Goal: Task Accomplishment & Management: Use online tool/utility

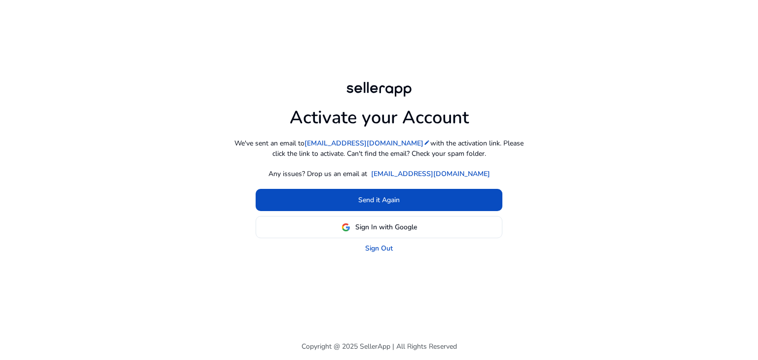
click at [434, 277] on div "Activate your Account We've sent an email to lhbkfacebook@gmail.com edit with t…" at bounding box center [379, 166] width 568 height 333
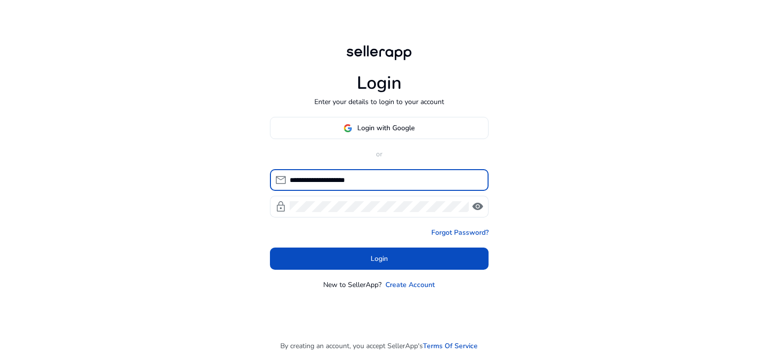
type input "**********"
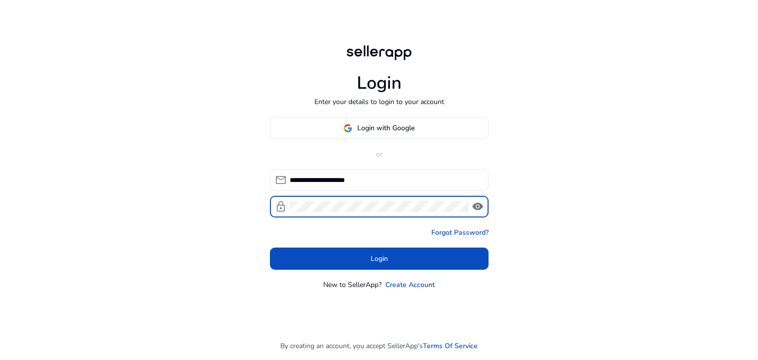
click button "Login" at bounding box center [379, 259] width 219 height 22
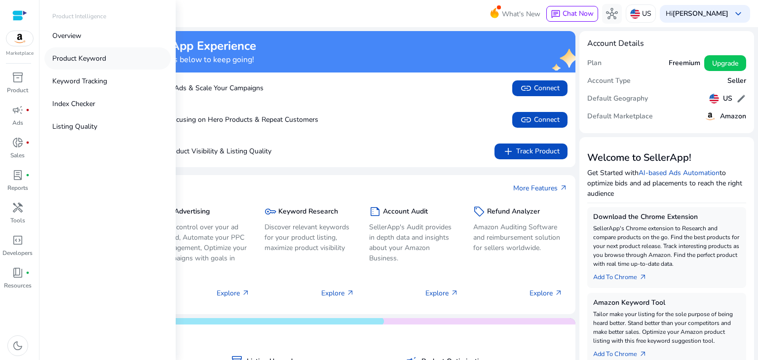
click at [99, 58] on p "Product Keyword" at bounding box center [79, 58] width 54 height 10
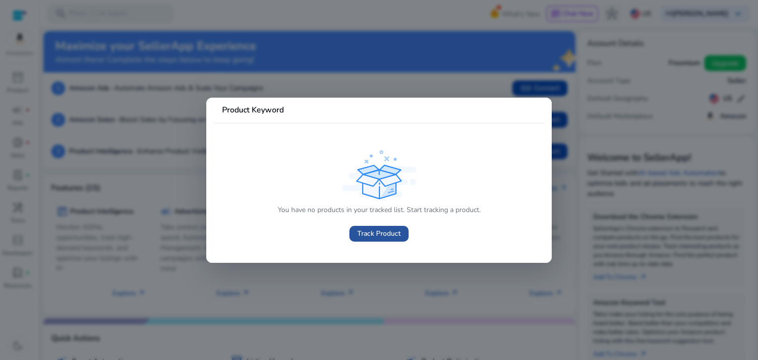
click at [373, 239] on span "Track Product" at bounding box center [379, 234] width 43 height 10
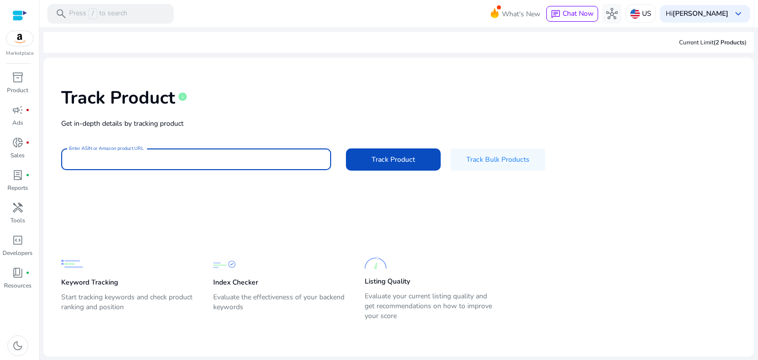
click at [233, 157] on input "Enter ASIN or Amazon product URL" at bounding box center [196, 159] width 254 height 11
paste input "**********"
type input "**********"
click at [415, 159] on span at bounding box center [393, 160] width 95 height 24
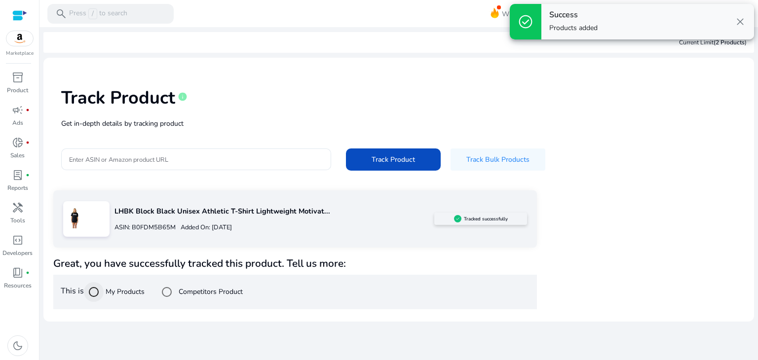
click at [106, 295] on div at bounding box center [94, 292] width 24 height 24
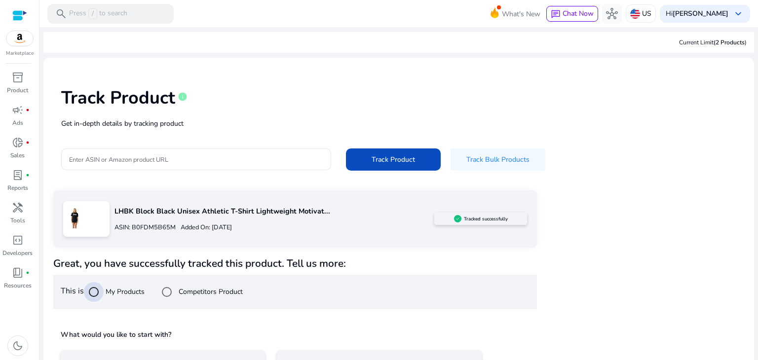
scroll to position [71, 0]
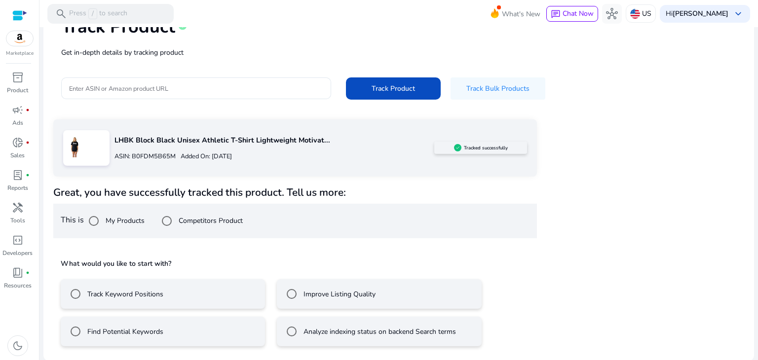
click at [125, 337] on div "Find Potential Keywords" at bounding box center [115, 332] width 98 height 20
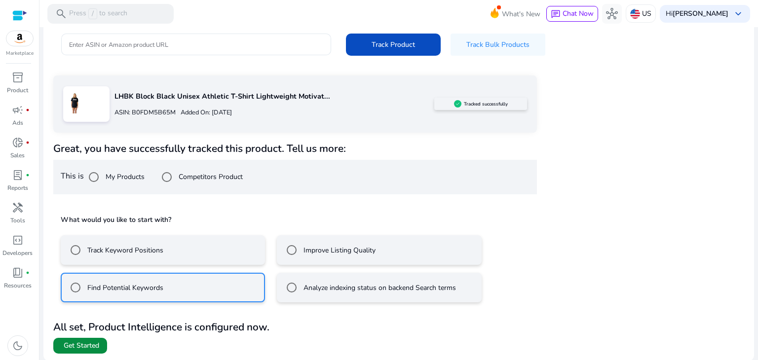
click at [97, 346] on span "Get Started" at bounding box center [82, 346] width 36 height 10
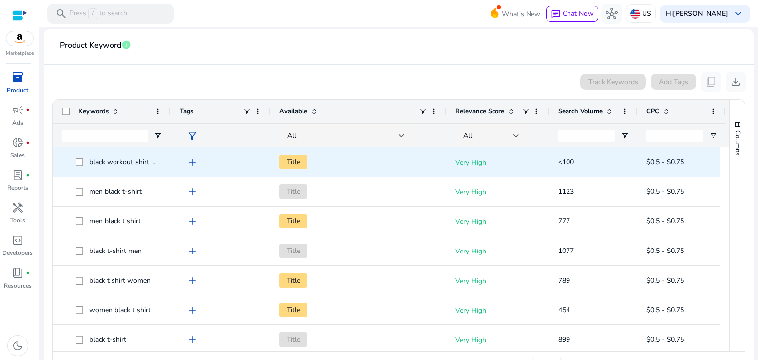
click at [189, 160] on span "add" at bounding box center [193, 163] width 12 height 12
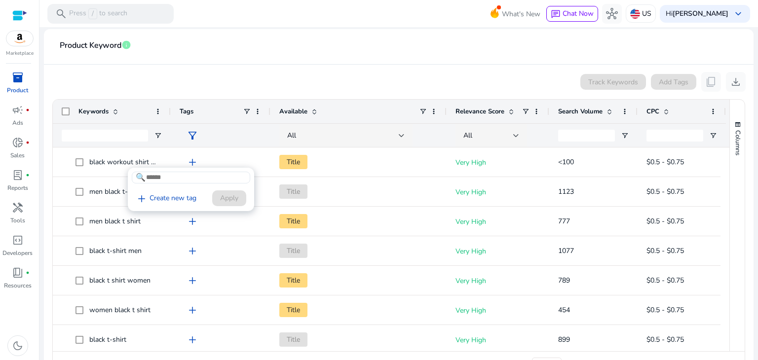
click at [163, 182] on input at bounding box center [191, 178] width 119 height 12
click at [236, 147] on div at bounding box center [379, 180] width 758 height 360
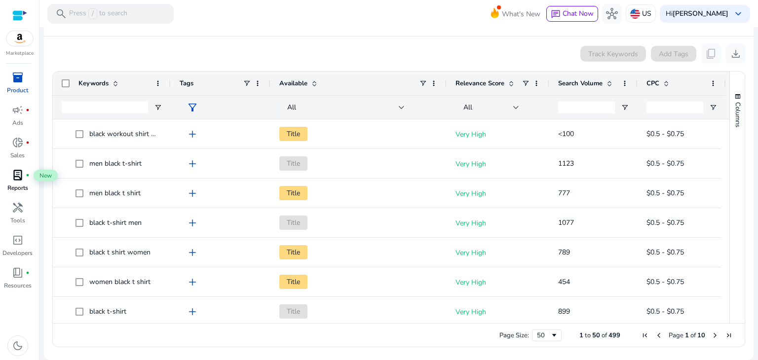
click at [16, 181] on span "lab_profile" at bounding box center [18, 175] width 12 height 12
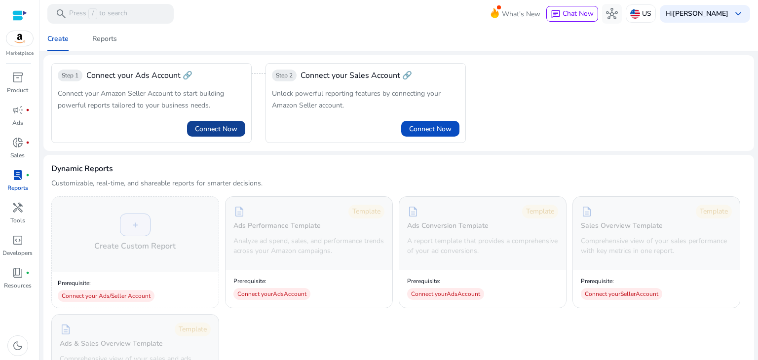
click at [210, 125] on span "Connect Now" at bounding box center [216, 129] width 42 height 10
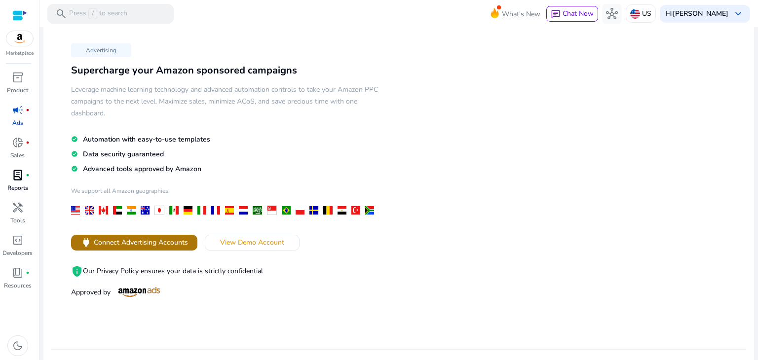
click at [173, 239] on span "Connect Advertising Accounts" at bounding box center [141, 243] width 94 height 10
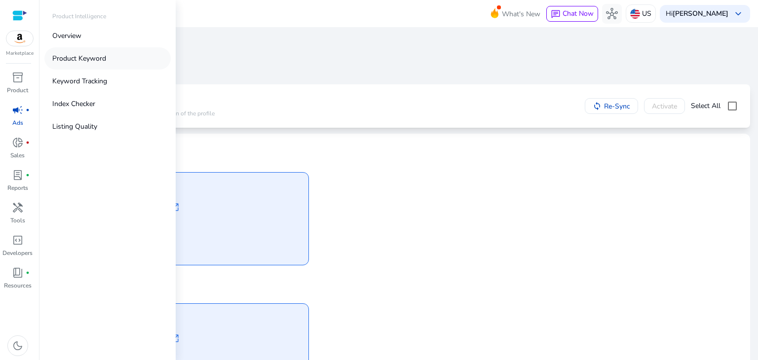
click at [91, 59] on p "Product Keyword" at bounding box center [79, 58] width 54 height 10
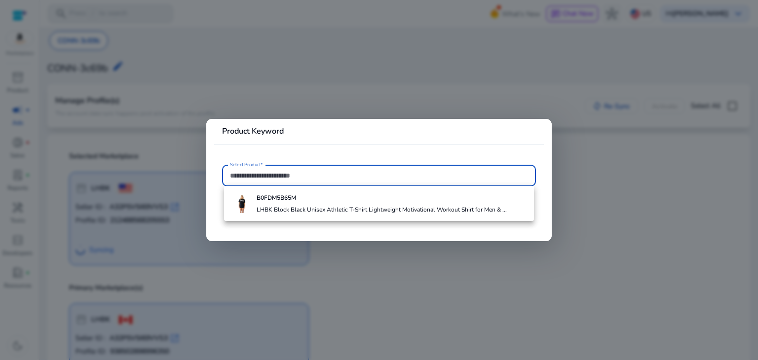
click at [271, 82] on div at bounding box center [379, 180] width 758 height 360
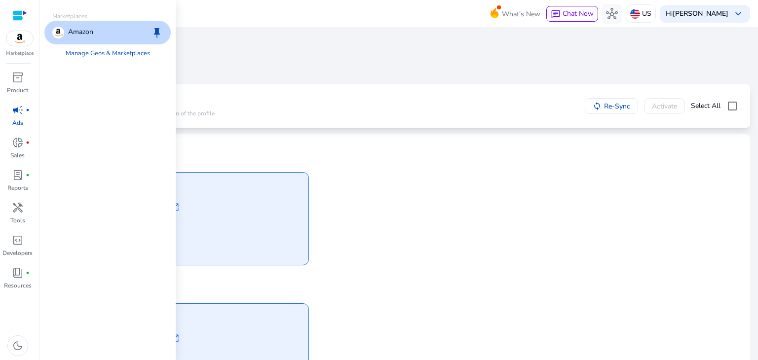
click at [22, 41] on img at bounding box center [19, 38] width 27 height 15
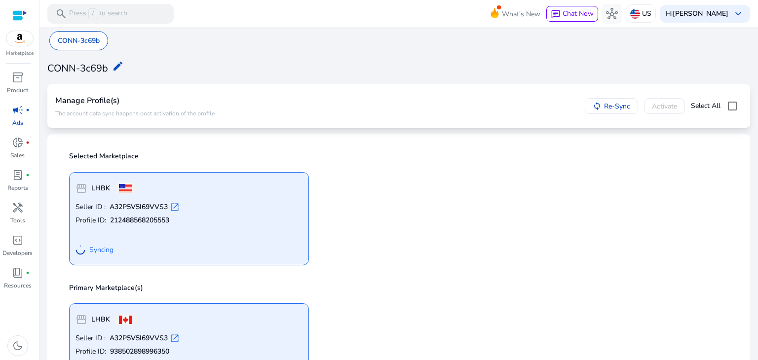
click at [271, 102] on div "Manage Profile(s) The account data sync happens post activation of the profile …" at bounding box center [398, 106] width 687 height 28
click at [11, 187] on p "Reports" at bounding box center [17, 188] width 21 height 9
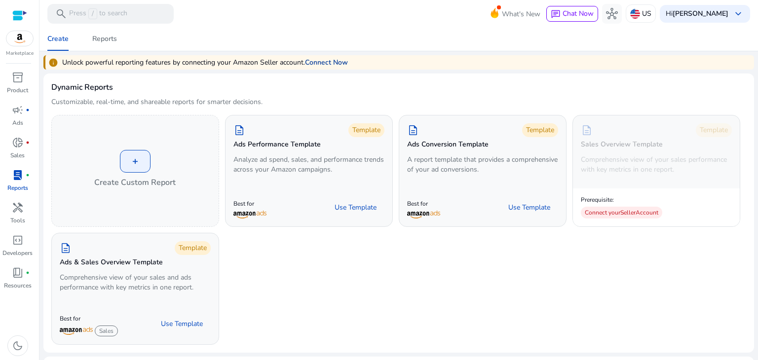
click at [321, 65] on link "Connect Now" at bounding box center [326, 62] width 43 height 10
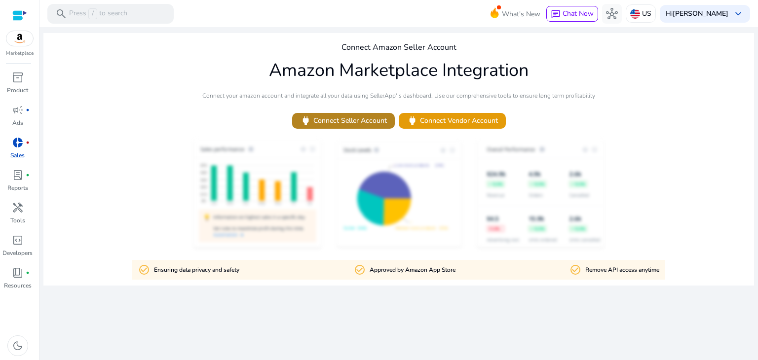
click at [376, 119] on span "power Connect Seller Account" at bounding box center [343, 120] width 87 height 11
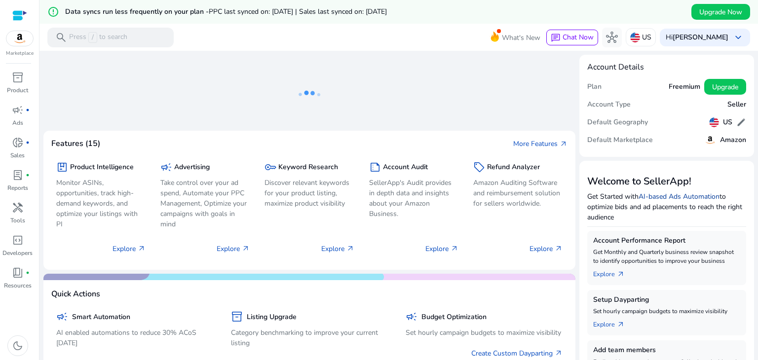
click at [656, 196] on link "AI-based Ads Automation" at bounding box center [679, 196] width 81 height 9
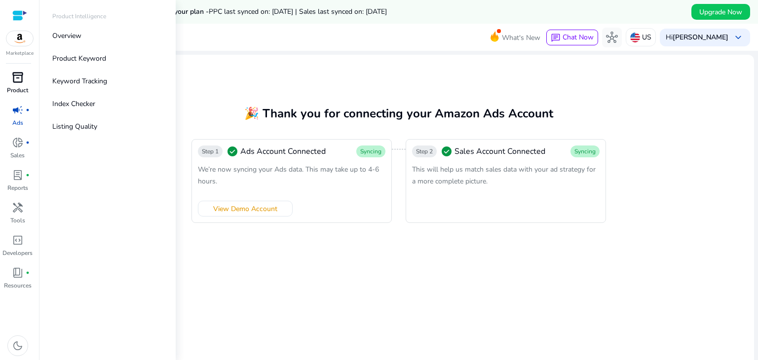
click at [14, 88] on p "Product" at bounding box center [17, 90] width 21 height 9
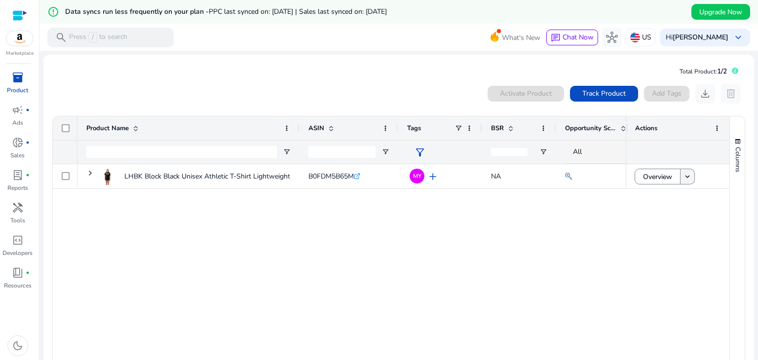
click at [679, 184] on body "We recommend switching to desktop view for the best experience. Marketplace inv…" at bounding box center [379, 180] width 758 height 360
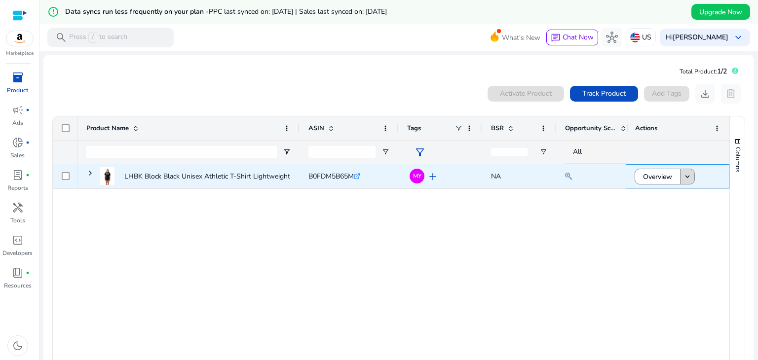
click at [681, 176] on span at bounding box center [688, 177] width 14 height 24
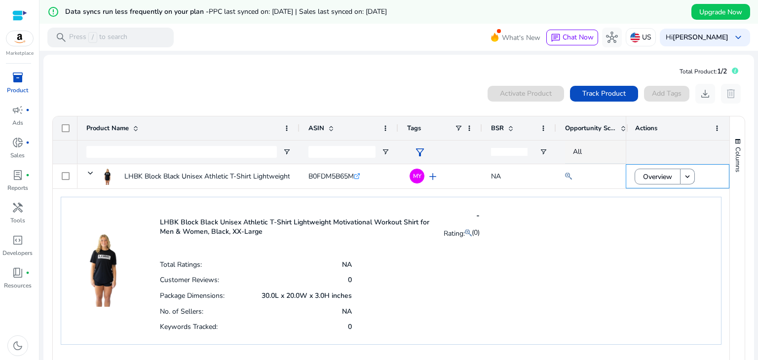
scroll to position [45, 0]
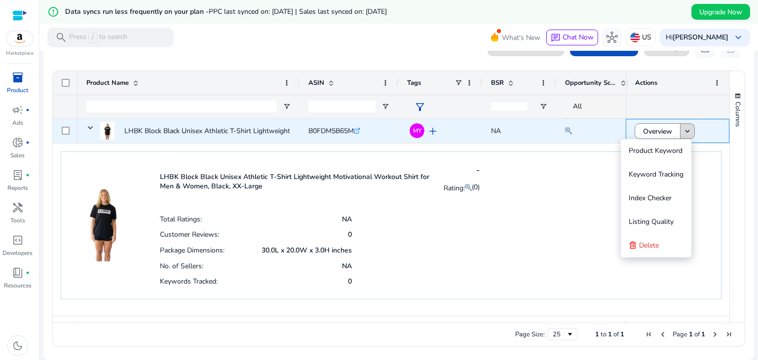
click at [683, 134] on mat-icon "keyboard_arrow_down" at bounding box center [687, 131] width 9 height 9
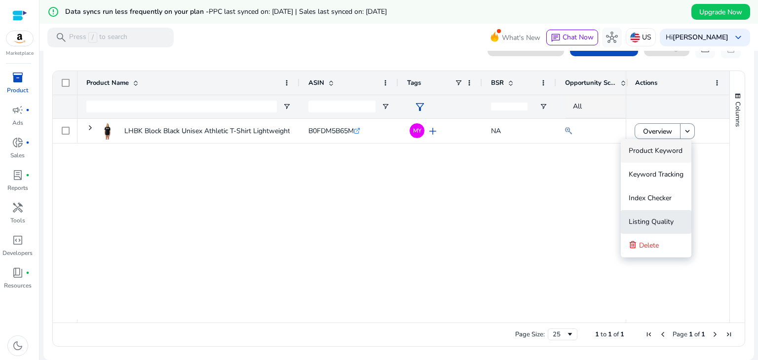
click at [636, 214] on span "Listing Quality" at bounding box center [651, 222] width 45 height 20
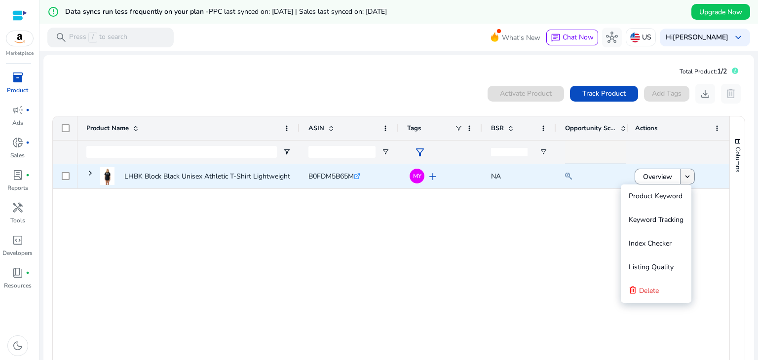
click at [683, 178] on mat-icon "keyboard_arrow_down" at bounding box center [687, 176] width 9 height 9
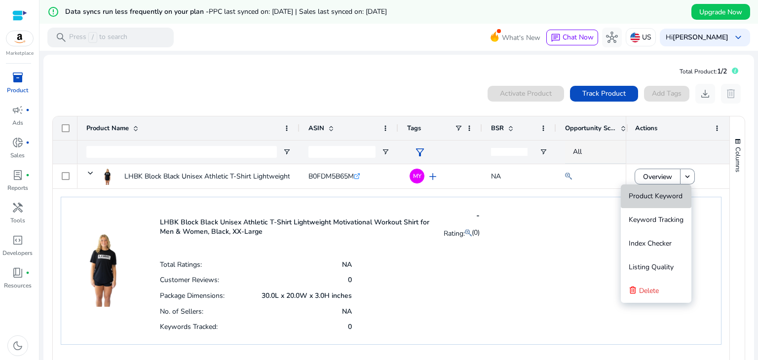
click at [664, 194] on span "Product Keyword" at bounding box center [656, 196] width 54 height 9
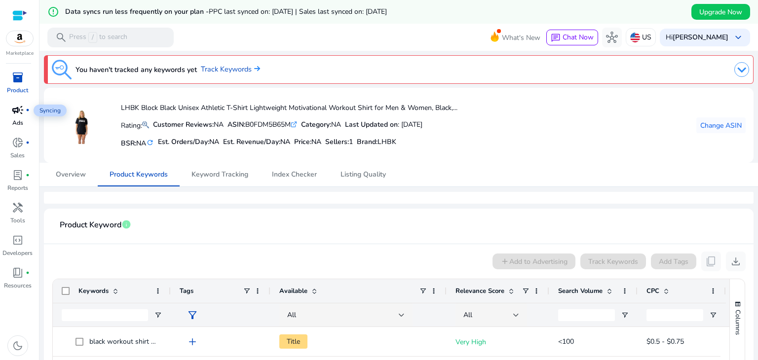
click at [19, 113] on span "campaign" at bounding box center [18, 110] width 12 height 12
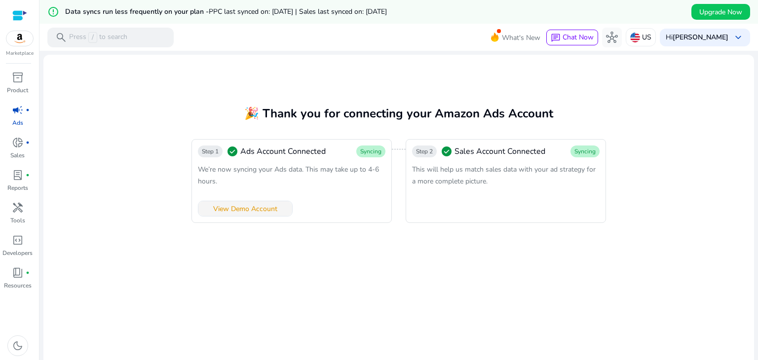
click at [242, 212] on span "View Demo Account" at bounding box center [245, 209] width 64 height 10
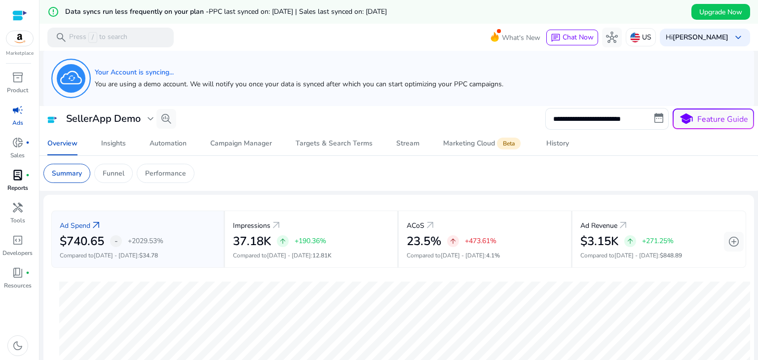
click at [15, 184] on p "Reports" at bounding box center [17, 188] width 21 height 9
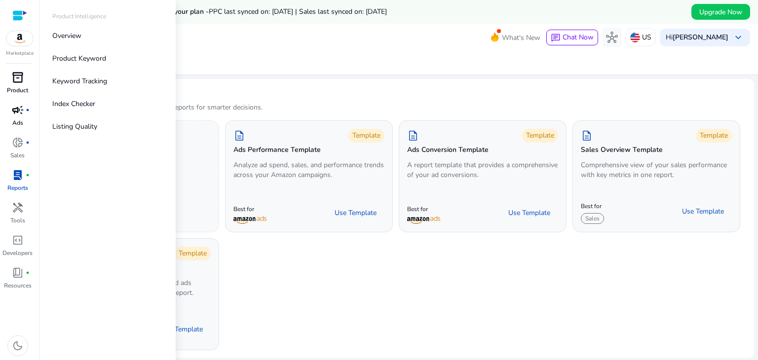
click at [14, 87] on p "Product" at bounding box center [17, 90] width 21 height 9
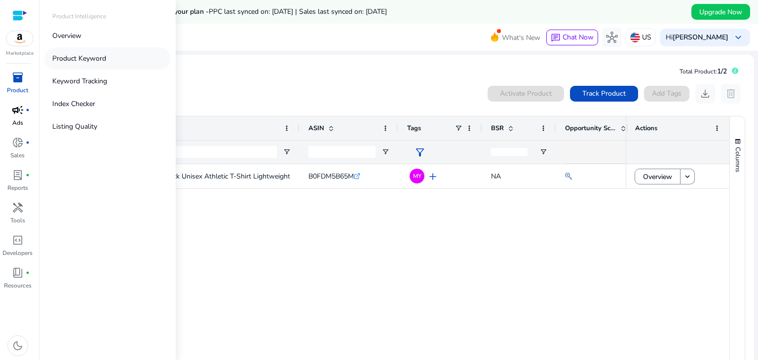
click at [80, 58] on p "Product Keyword" at bounding box center [79, 58] width 54 height 10
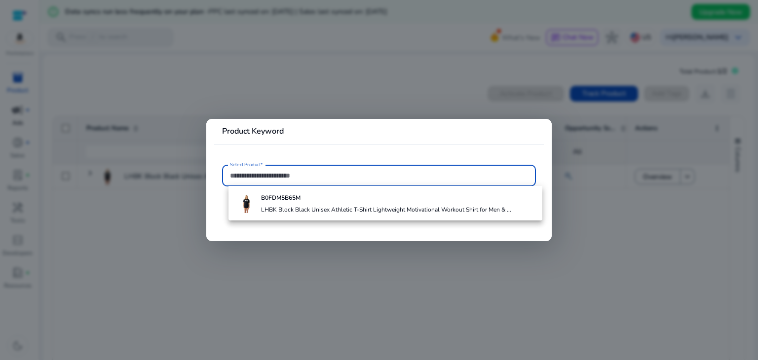
paste input "**********"
type input "**********"
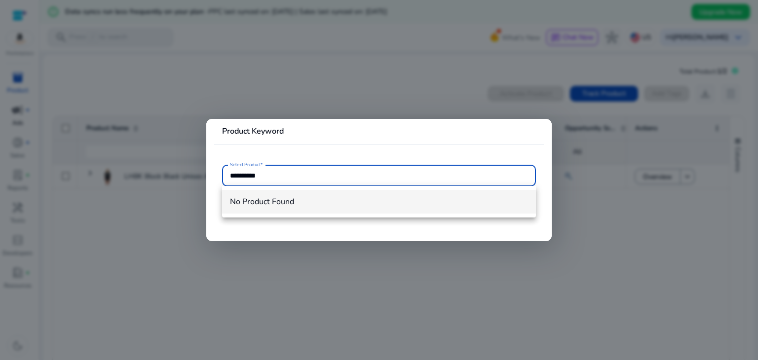
click at [278, 202] on span "No Product Found" at bounding box center [379, 202] width 298 height 11
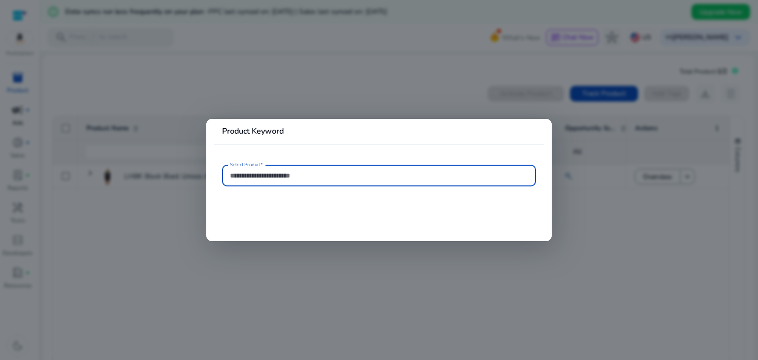
click at [301, 168] on div at bounding box center [379, 176] width 298 height 22
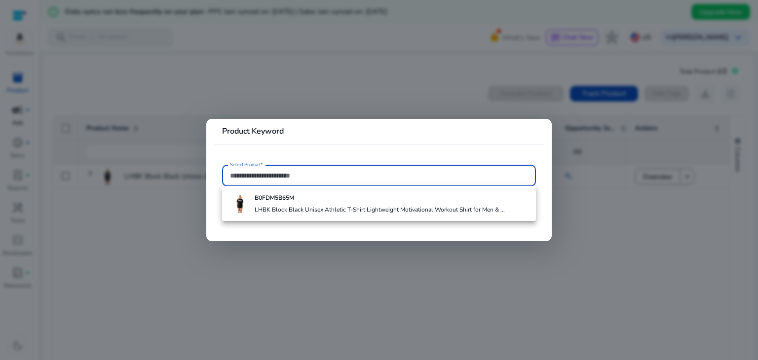
paste input "**********"
type input "**********"
click at [351, 151] on mat-card "**********" at bounding box center [379, 180] width 346 height 122
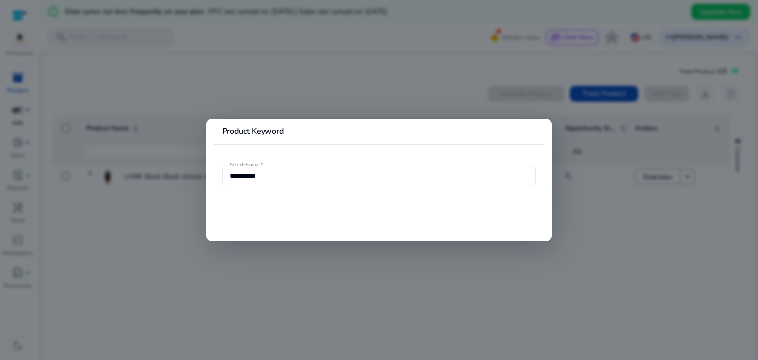
click at [367, 88] on div at bounding box center [379, 180] width 758 height 360
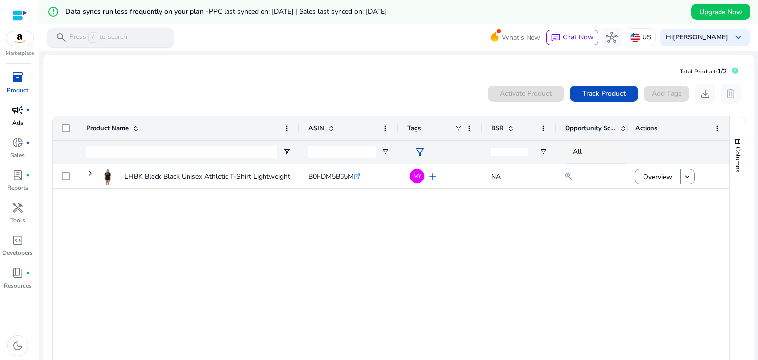
click at [109, 40] on p "Press / to search" at bounding box center [98, 37] width 58 height 11
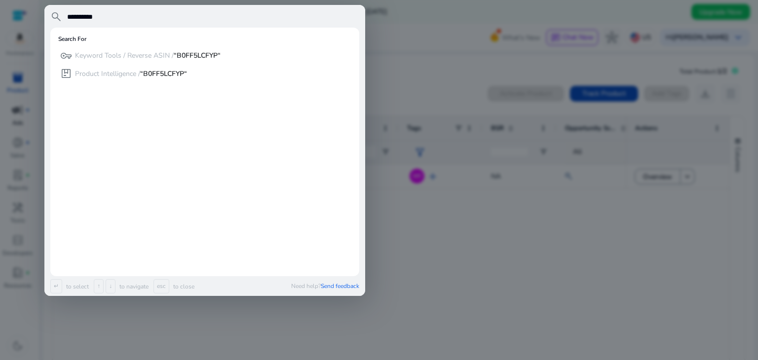
type input "**********"
click at [387, 55] on div at bounding box center [379, 180] width 758 height 360
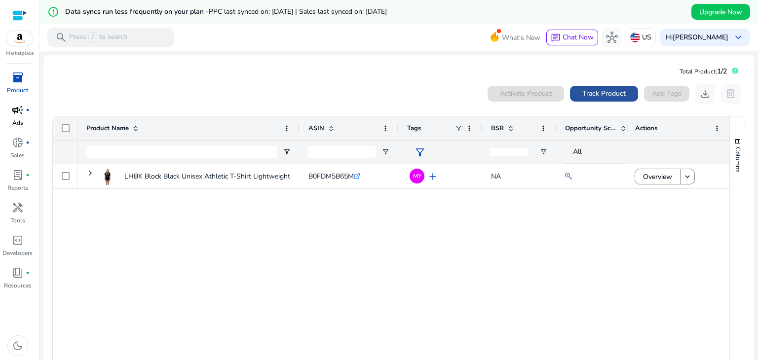
click at [618, 96] on span "Track Product" at bounding box center [604, 93] width 43 height 10
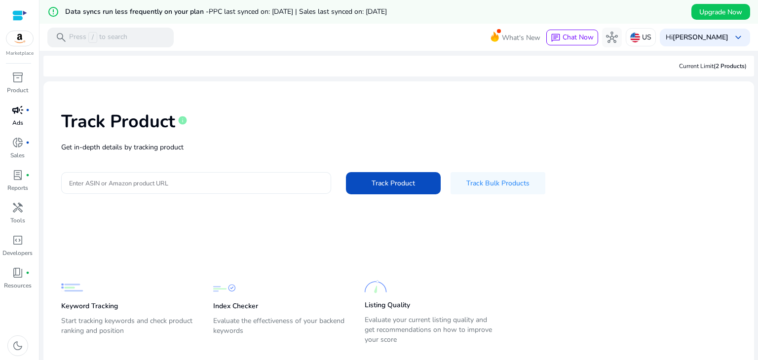
click at [246, 191] on div at bounding box center [196, 183] width 254 height 22
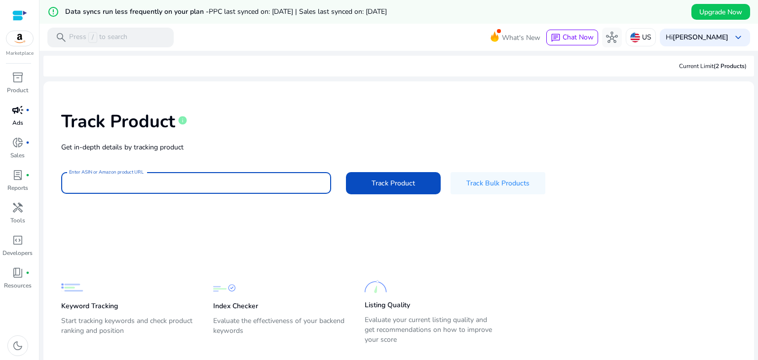
click at [247, 196] on div "Track Product info Get in-depth details by tracking product Enter ASIN or Amazo…" at bounding box center [398, 151] width 695 height 125
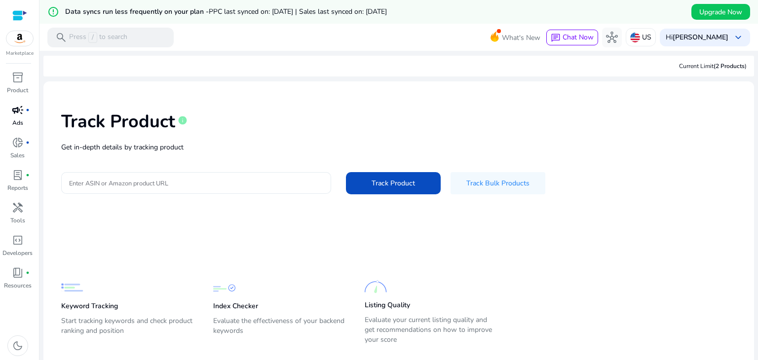
click at [233, 189] on div at bounding box center [196, 183] width 254 height 22
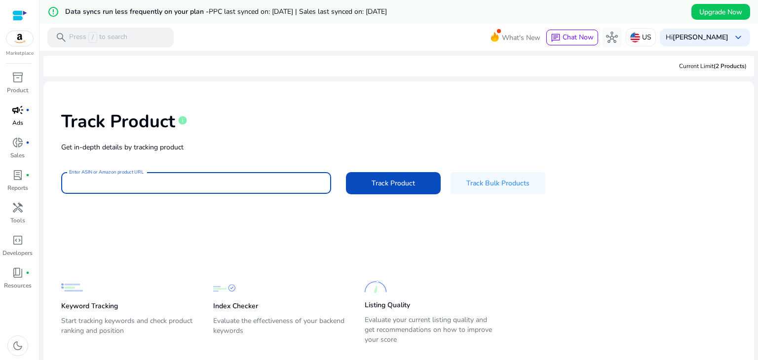
paste input "**********"
type input "**********"
click at [421, 185] on span at bounding box center [393, 183] width 95 height 24
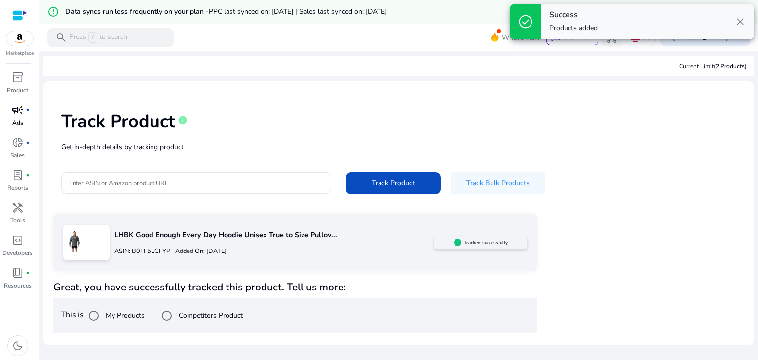
scroll to position [24, 0]
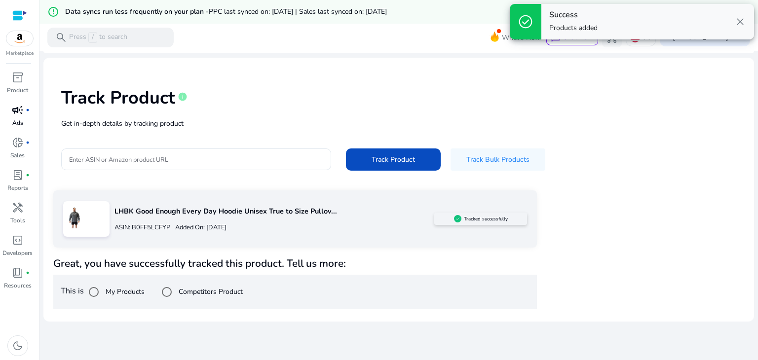
click at [142, 207] on p "LHBK Good Enough Every Day Hoodie Unisex True to Size Pullov..." at bounding box center [275, 211] width 320 height 11
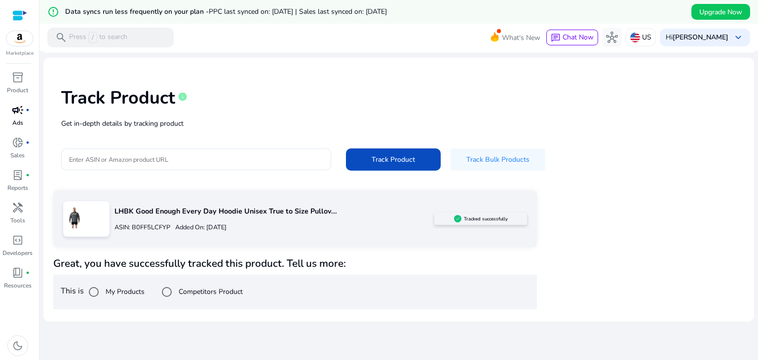
click at [84, 222] on img at bounding box center [74, 217] width 22 height 22
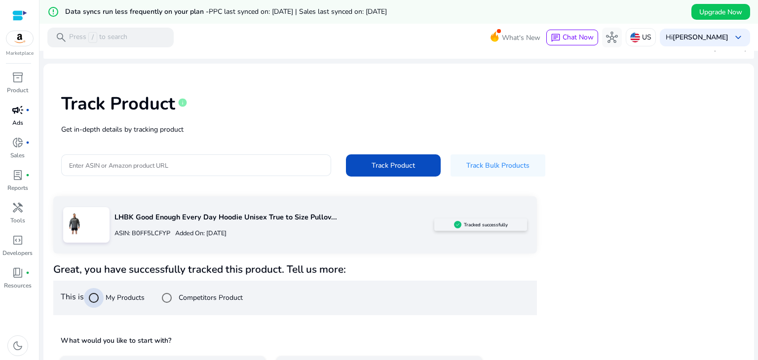
scroll to position [95, 0]
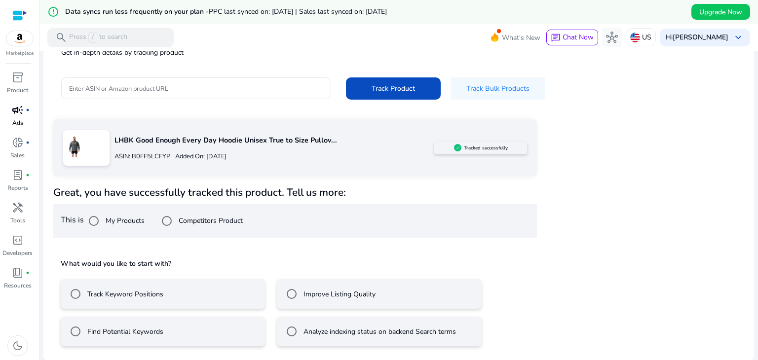
click at [133, 296] on label "Track Keyword Positions" at bounding box center [124, 294] width 78 height 10
click at [133, 325] on div "Find Potential Keywords" at bounding box center [115, 332] width 98 height 20
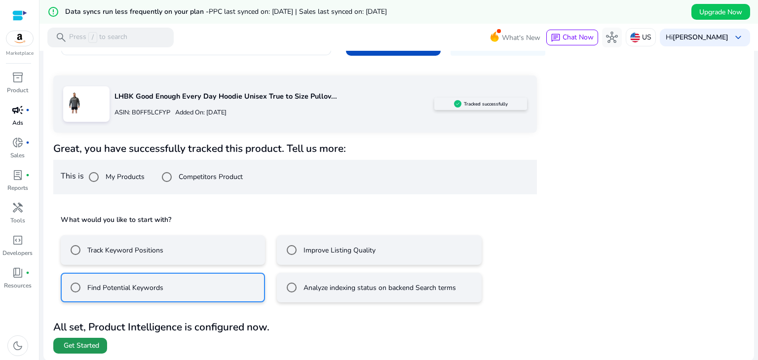
click at [95, 342] on span "Get Started" at bounding box center [82, 346] width 36 height 10
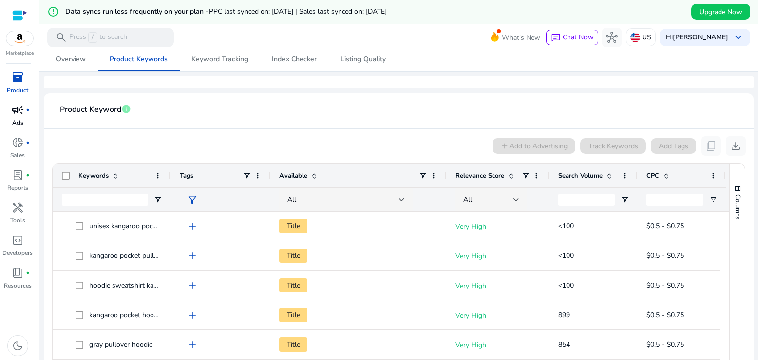
scroll to position [208, 0]
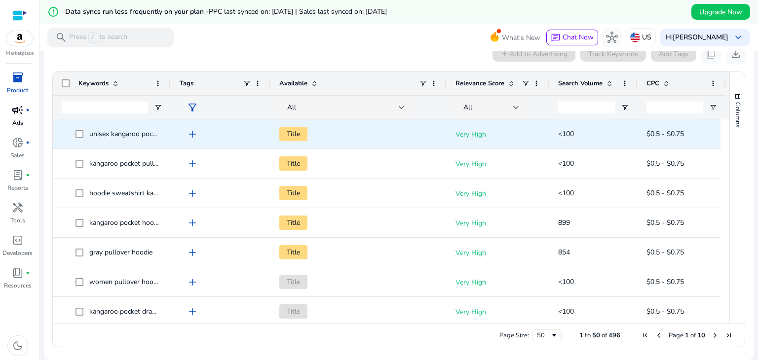
click at [145, 134] on span "unisex kangaroo pocket hoodie" at bounding box center [136, 133] width 95 height 9
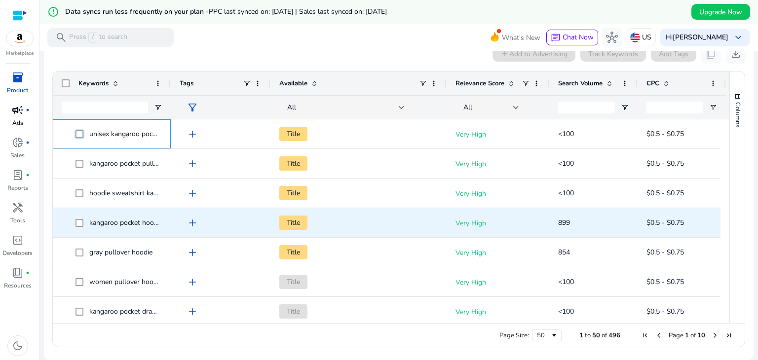
scroll to position [0, 0]
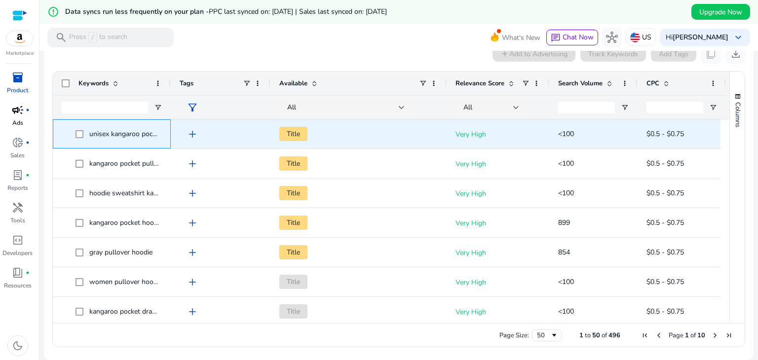
click at [124, 135] on span "unisex kangaroo pocket hoodie" at bounding box center [136, 133] width 95 height 9
click at [220, 133] on div "add" at bounding box center [223, 134] width 77 height 18
click at [189, 137] on span "add" at bounding box center [193, 134] width 12 height 12
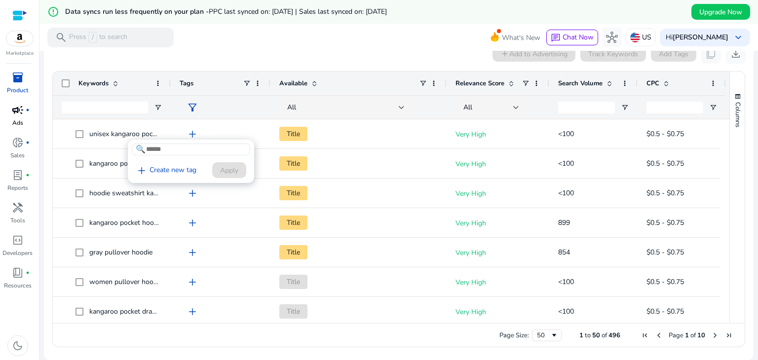
click at [236, 103] on div at bounding box center [379, 180] width 758 height 360
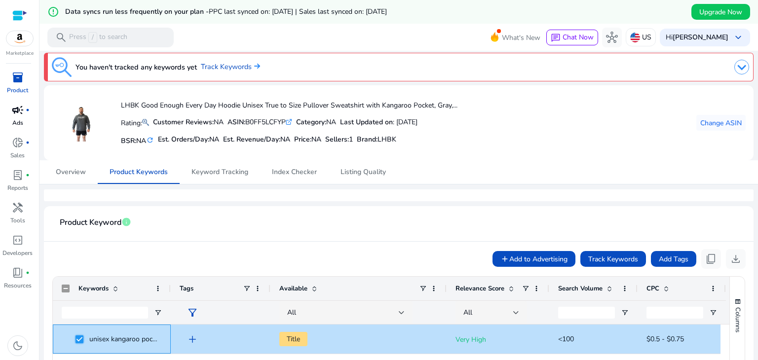
scroll to position [107, 0]
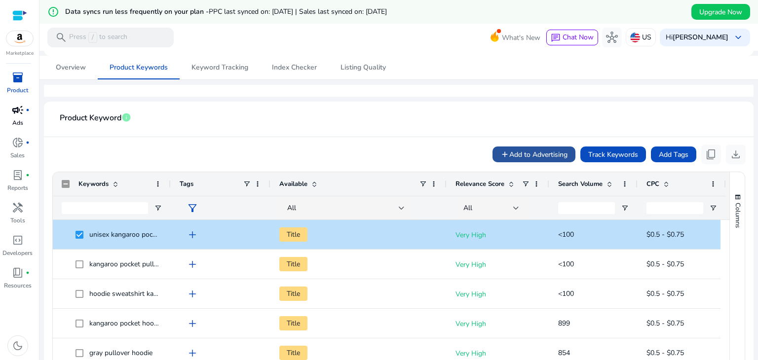
click at [526, 151] on span "Add to Advertising" at bounding box center [539, 155] width 58 height 10
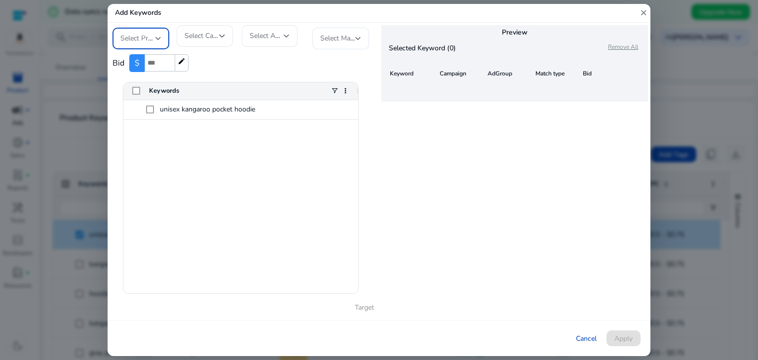
click at [140, 38] on span "Select Profile" at bounding box center [140, 38] width 41 height 9
click at [162, 71] on mat-option "LHBK" at bounding box center [150, 65] width 74 height 24
click at [211, 26] on div "LHBK Select Campaign Select AdGroup Select Match Type Bid $ edit Drag here to s…" at bounding box center [244, 172] width 272 height 298
click at [210, 31] on div "Select Campaign" at bounding box center [202, 36] width 35 height 11
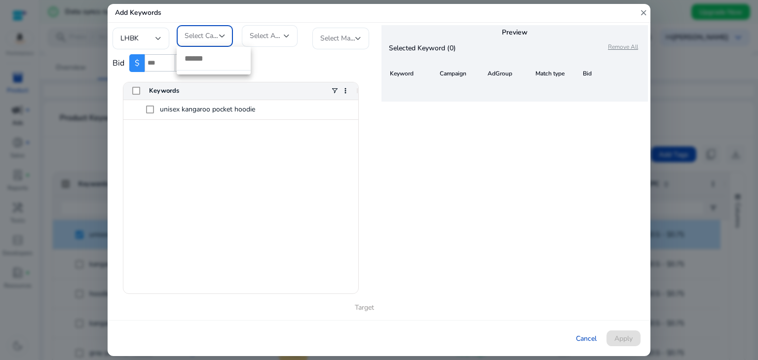
click at [275, 67] on div at bounding box center [379, 180] width 758 height 360
click at [646, 13] on mat-icon "close" at bounding box center [643, 13] width 9 height 18
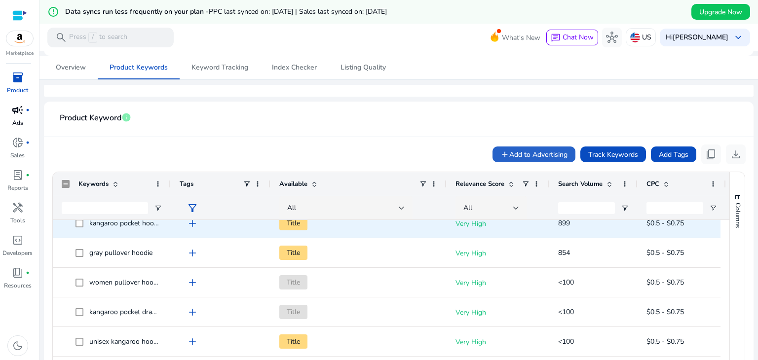
scroll to position [0, 0]
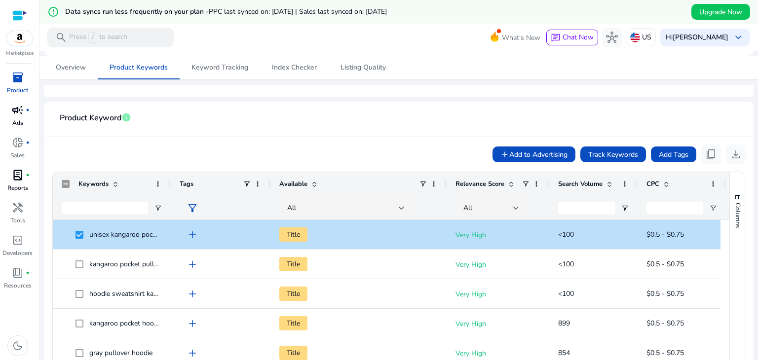
click at [21, 181] on span "lab_profile" at bounding box center [18, 175] width 12 height 12
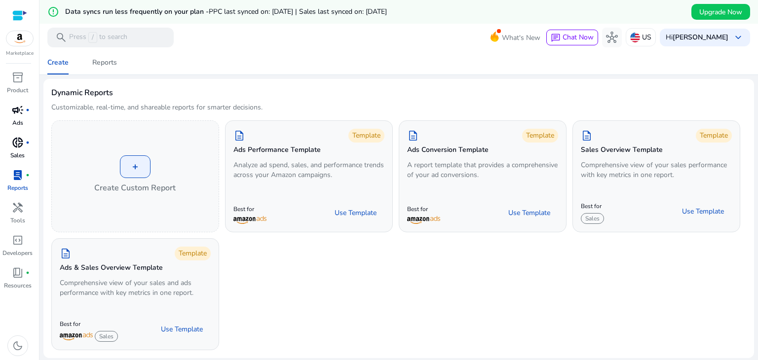
click at [12, 147] on span "donut_small" at bounding box center [18, 143] width 12 height 12
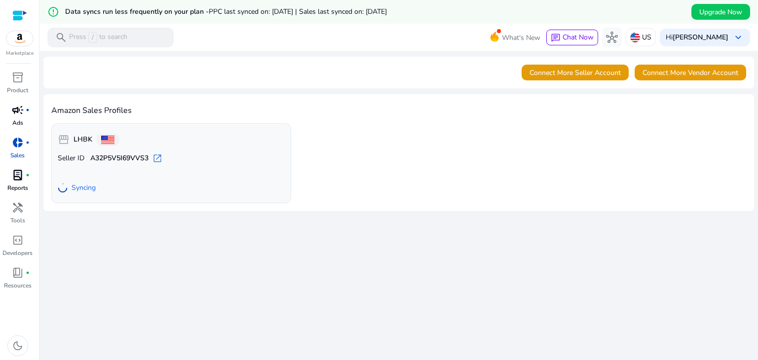
click at [10, 118] on div "campaign fiber_manual_record" at bounding box center [18, 110] width 28 height 16
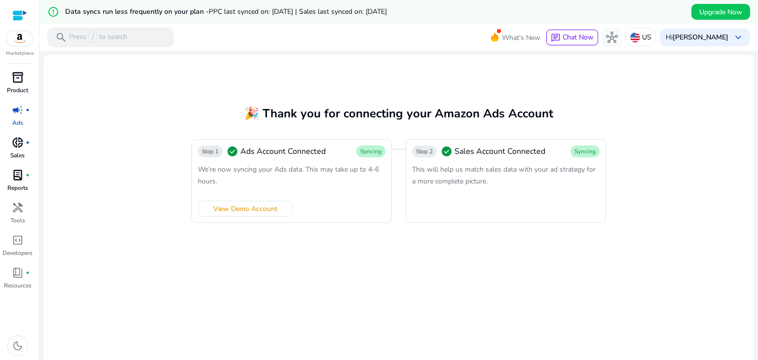
click at [9, 85] on link "inventory_2 Product" at bounding box center [17, 86] width 35 height 33
